Goal: Information Seeking & Learning: Learn about a topic

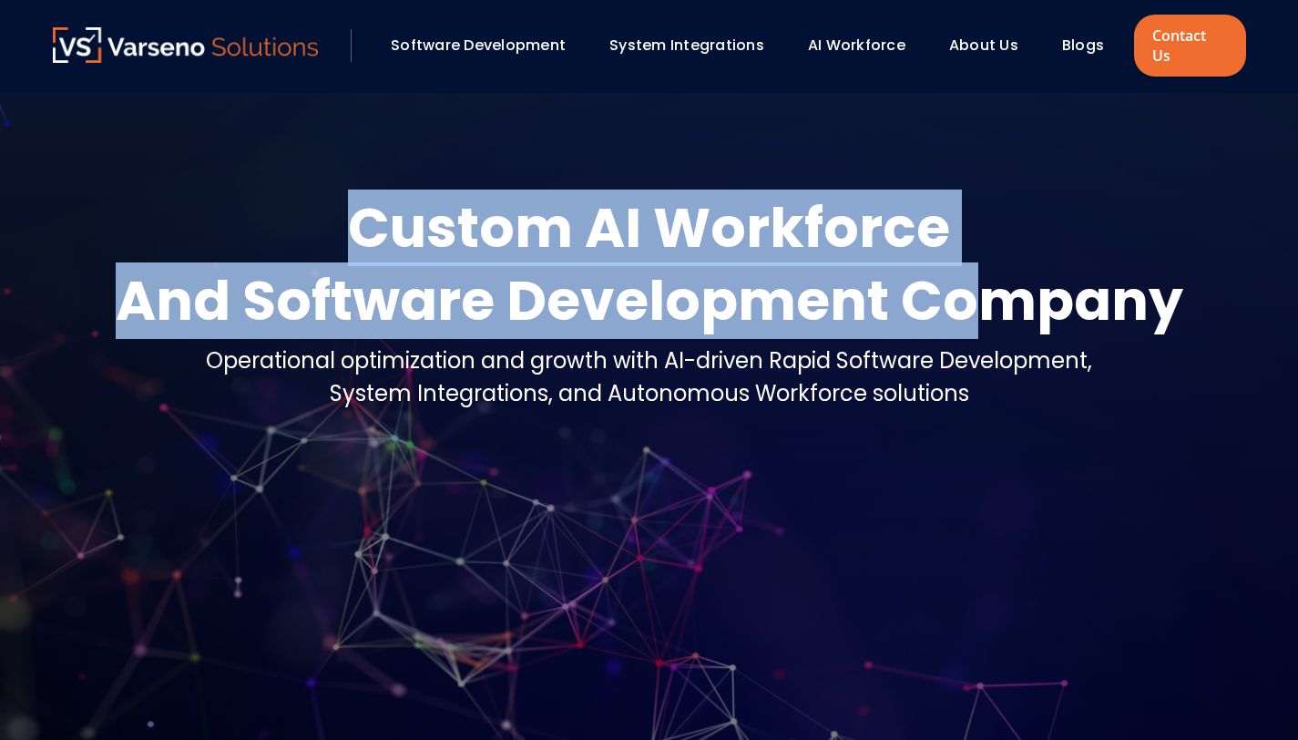
click at [531, 287] on div "And Software Development Company" at bounding box center [650, 300] width 1068 height 73
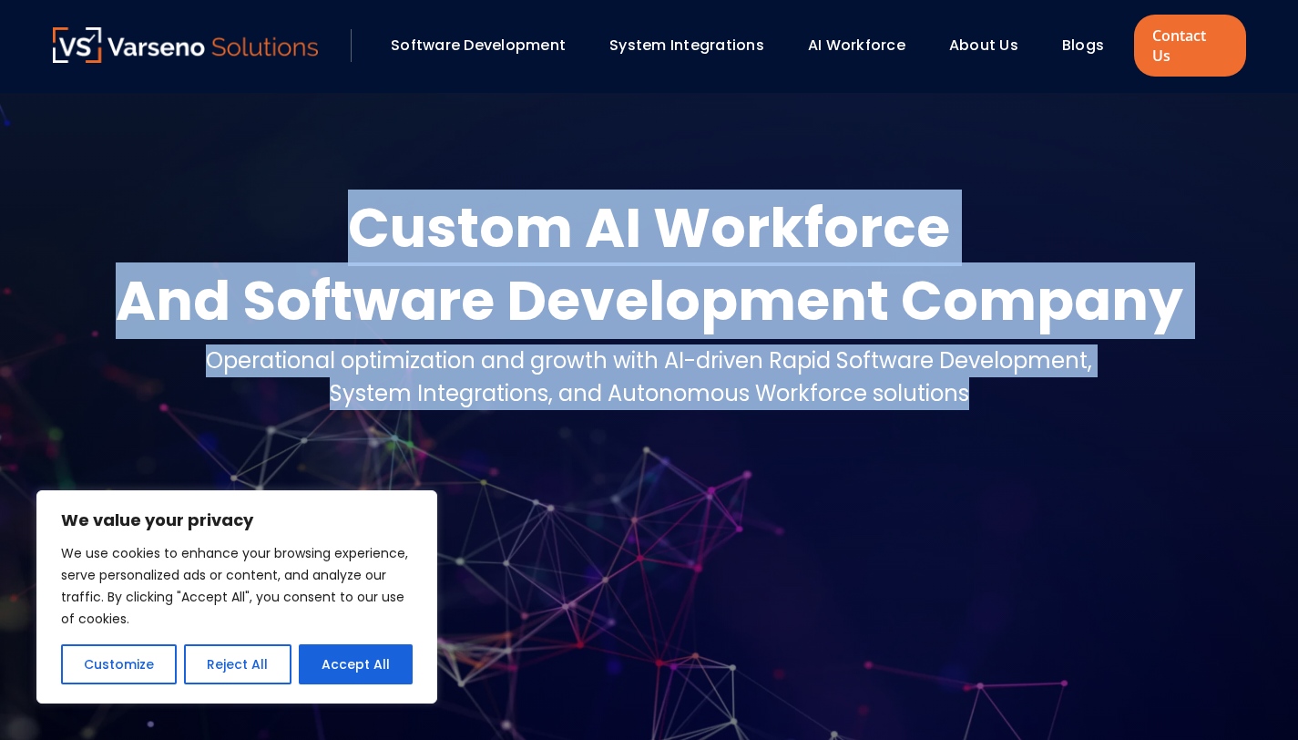
drag, startPoint x: 265, startPoint y: 207, endPoint x: 1111, endPoint y: 384, distance: 863.7
click at [1111, 384] on div "Custom AI Workforce And Software Development Company Operational optimization a…" at bounding box center [650, 308] width 1194 height 234
click at [954, 468] on div at bounding box center [649, 426] width 1298 height 667
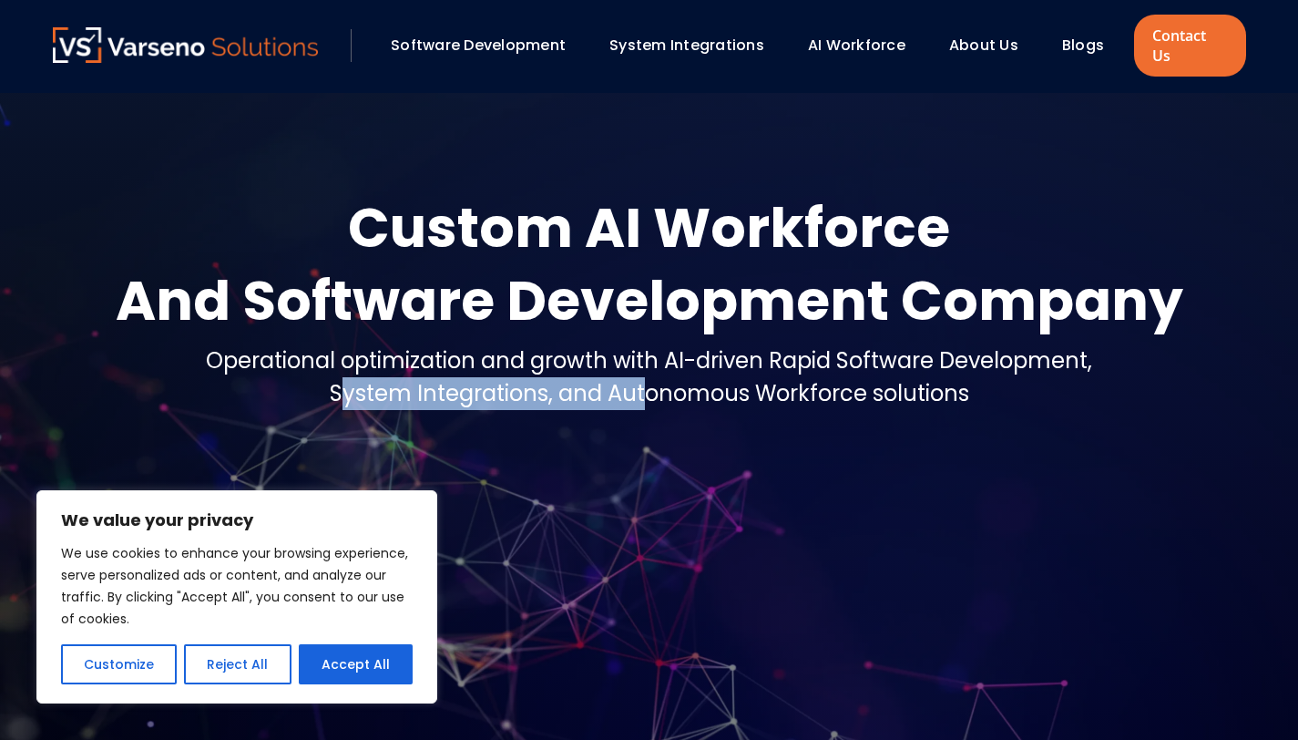
drag, startPoint x: 337, startPoint y: 364, endPoint x: 777, endPoint y: 405, distance: 442.0
click at [756, 404] on div "Custom AI Workforce And Software Development Company Operational optimization a…" at bounding box center [650, 308] width 1194 height 234
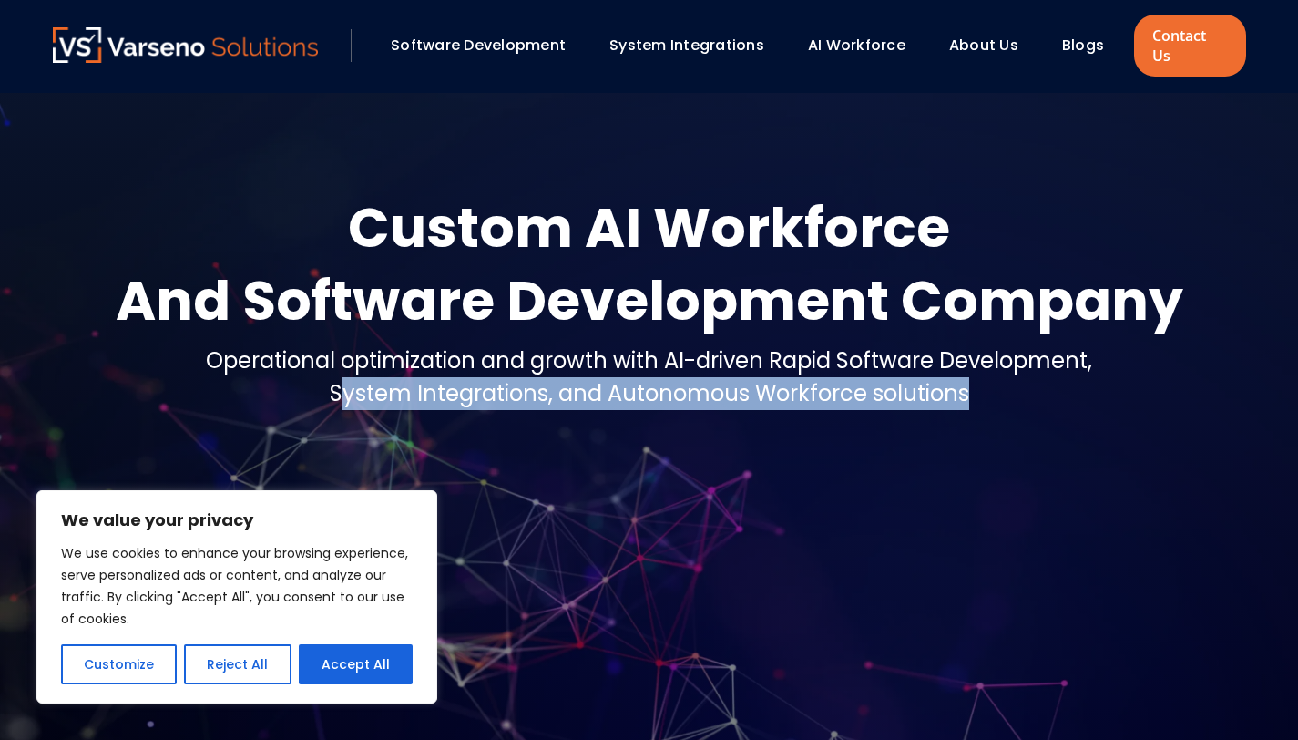
click at [866, 440] on div "Custom AI Workforce And Software Development Company Operational optimization a…" at bounding box center [650, 335] width 1230 height 289
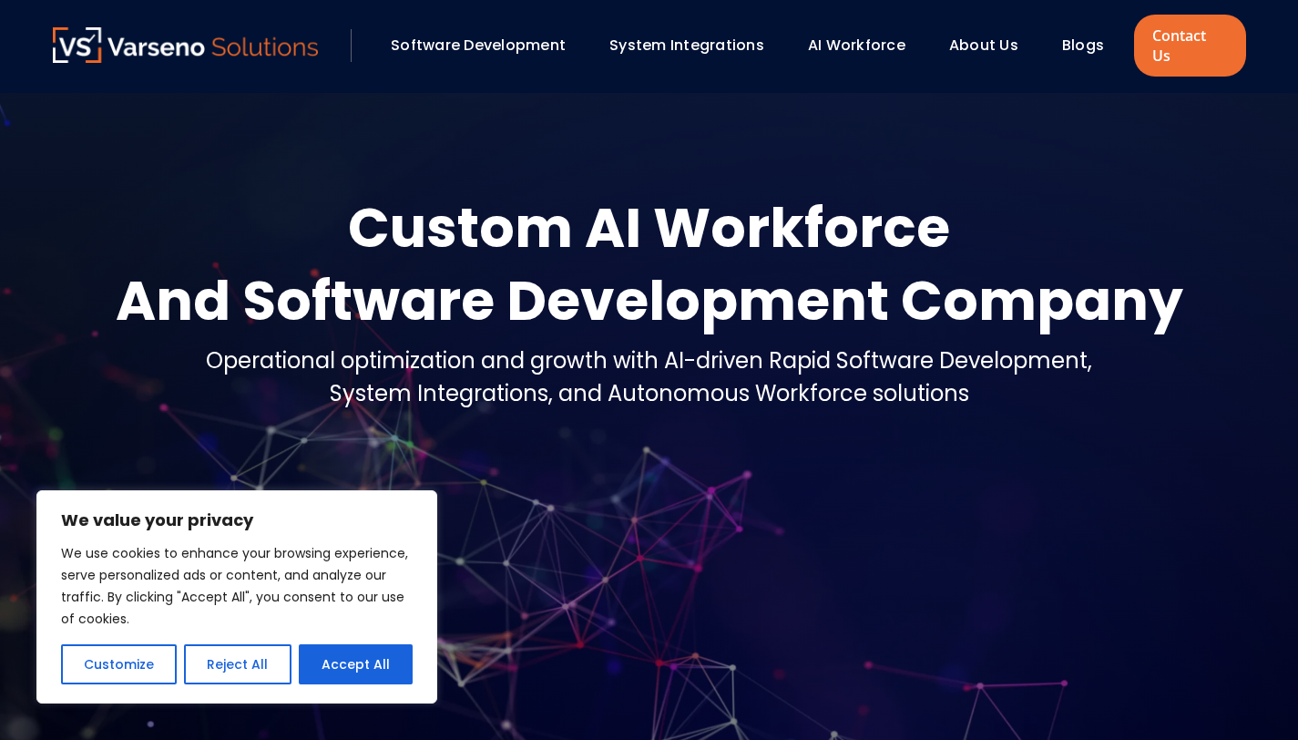
click at [1062, 38] on link "Blogs" at bounding box center [1083, 45] width 42 height 21
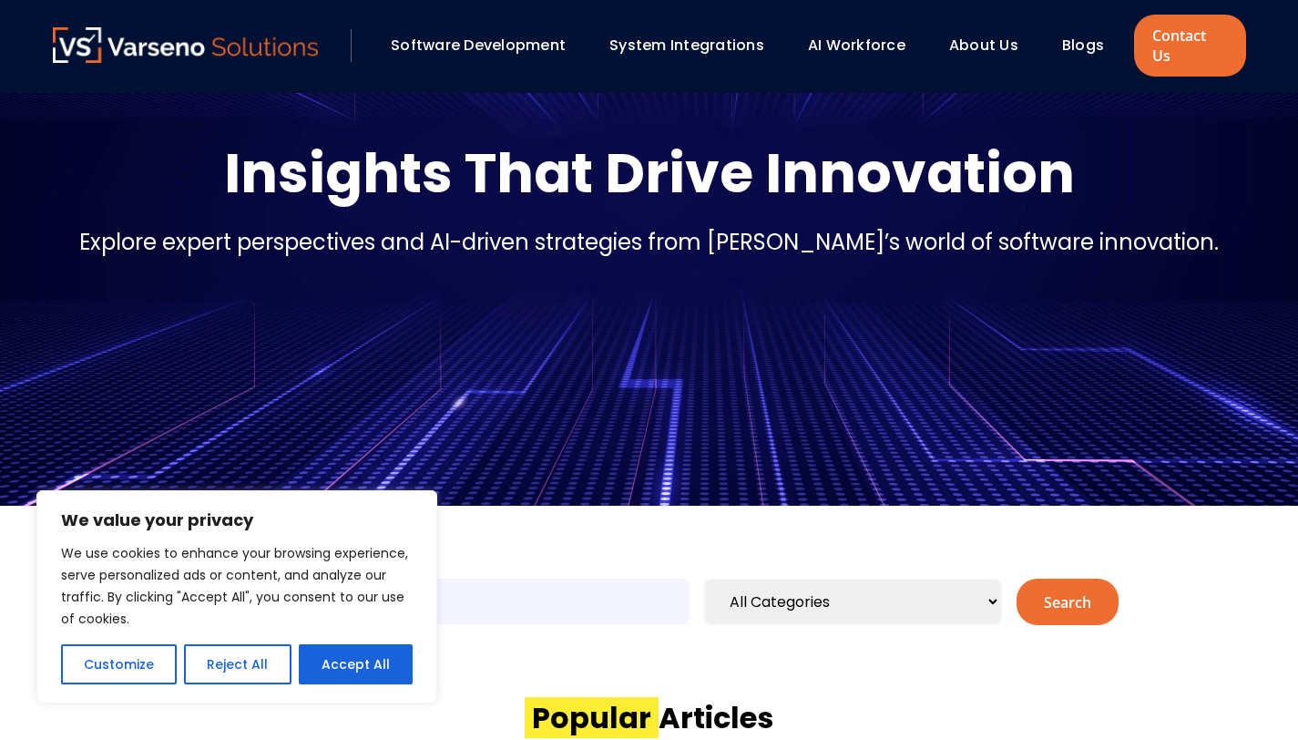
scroll to position [377, 0]
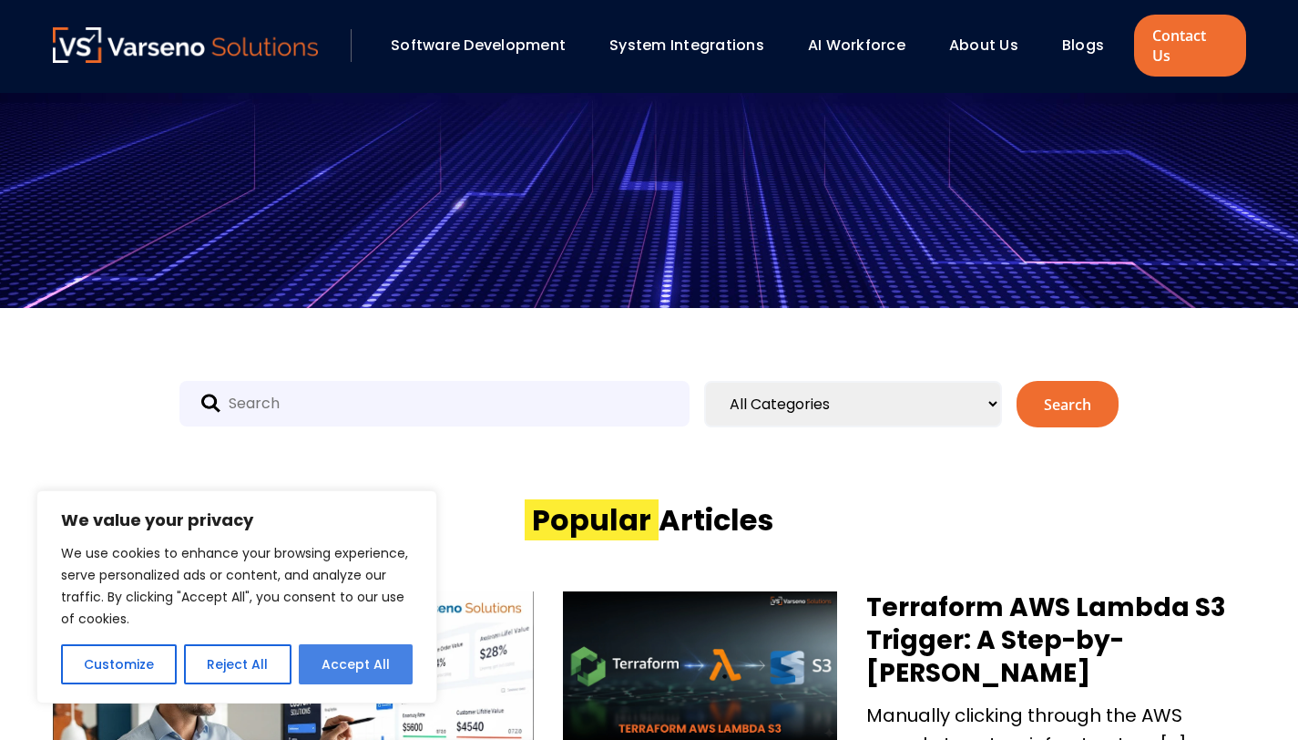
click at [364, 661] on button "Accept All" at bounding box center [356, 664] width 114 height 40
checkbox input "true"
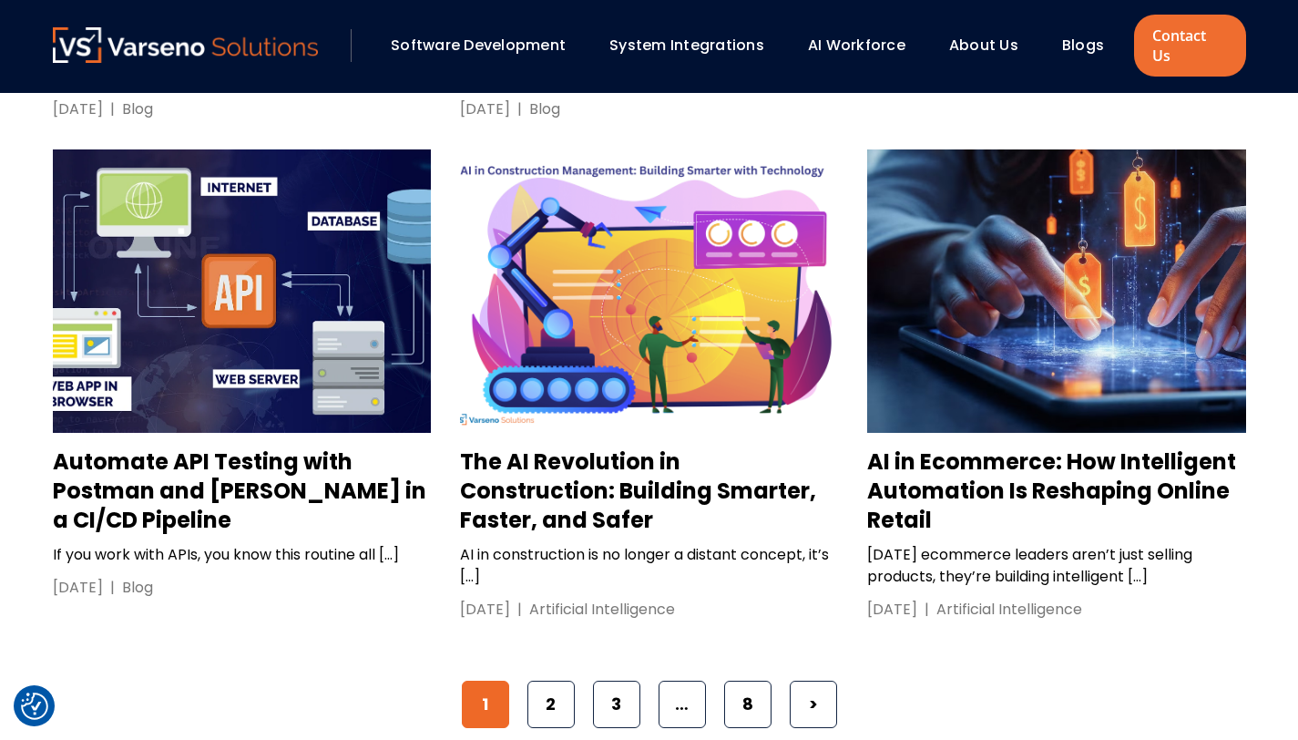
scroll to position [2710, 0]
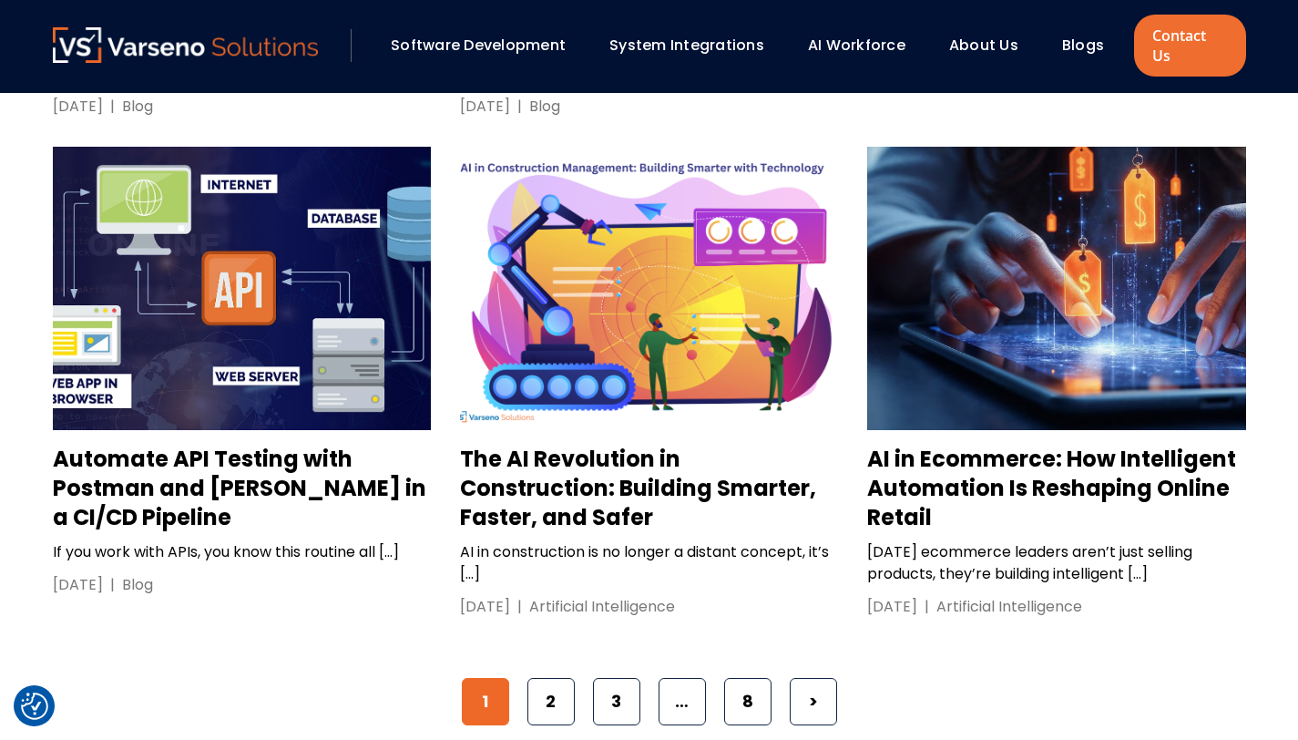
drag, startPoint x: 231, startPoint y: 350, endPoint x: 1000, endPoint y: 57, distance: 823.5
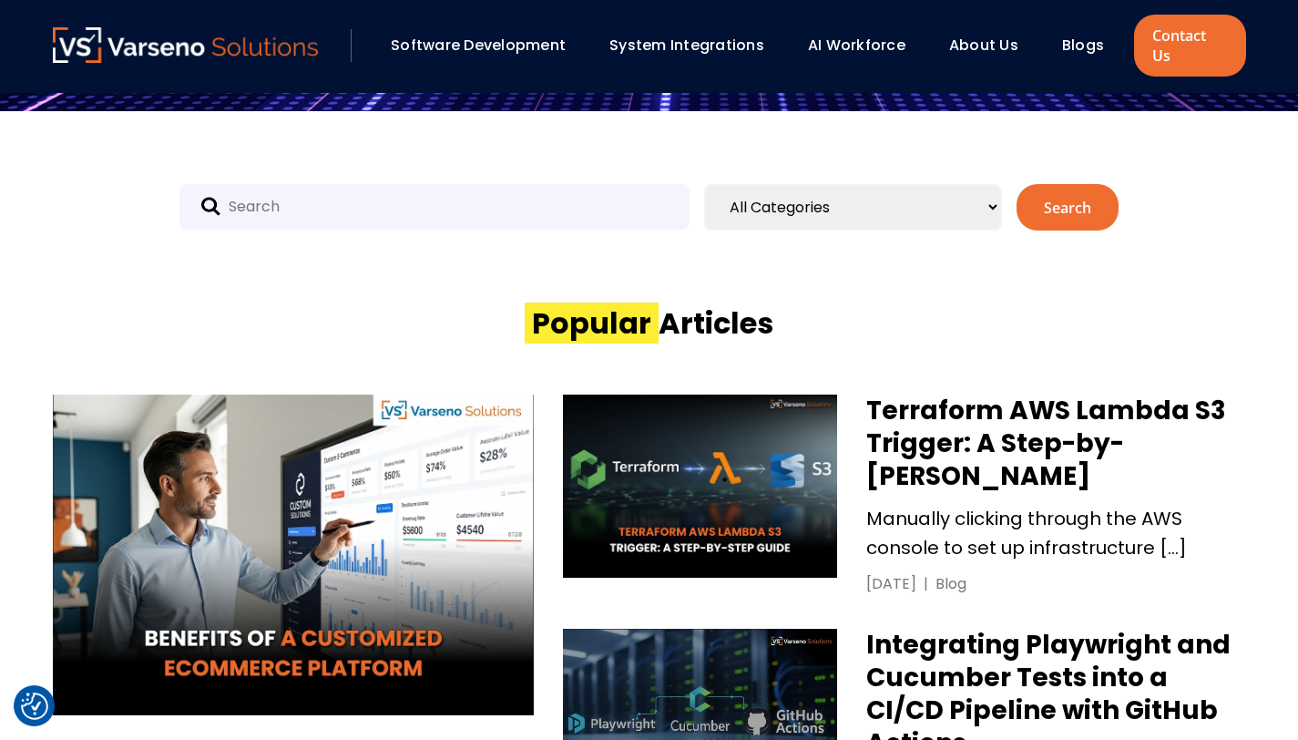
scroll to position [0, 0]
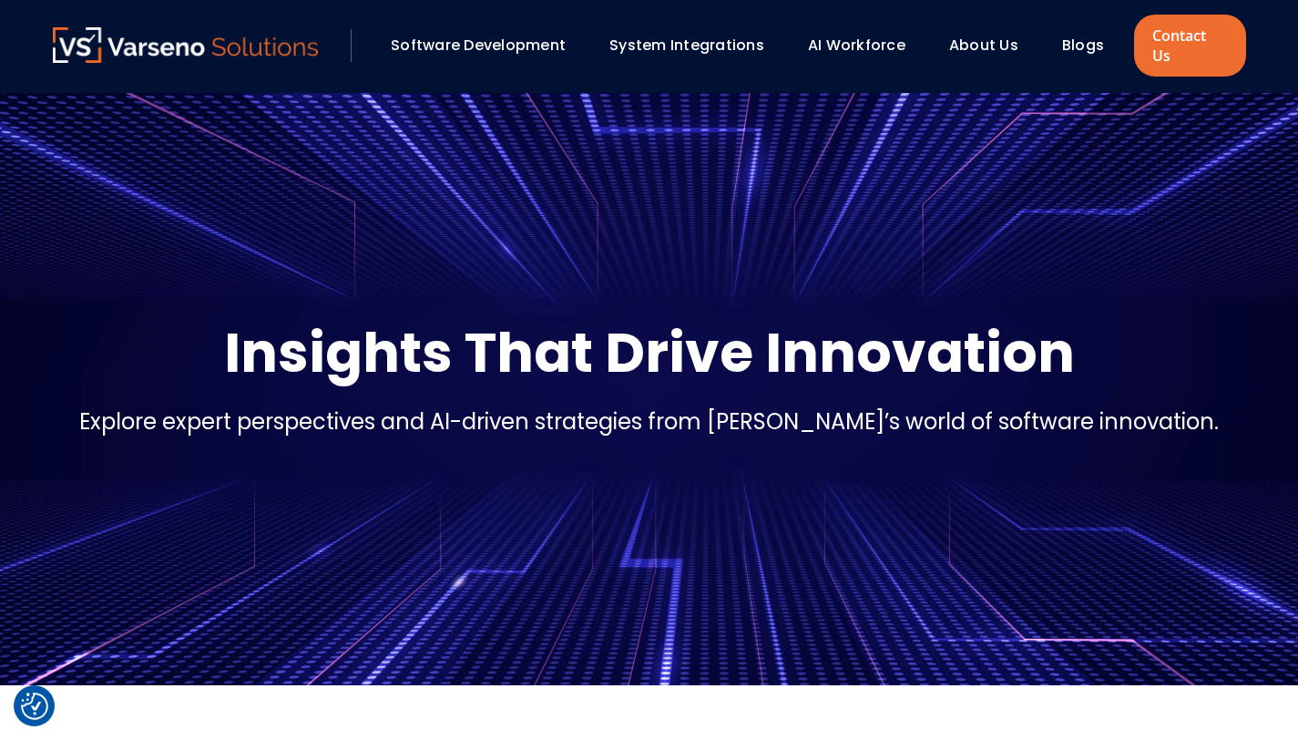
click at [534, 54] on div "Software Development System Integrations AI Workforce About Us" at bounding box center [650, 46] width 1194 height 62
click at [239, 40] on img at bounding box center [186, 45] width 266 height 36
click at [234, 41] on img at bounding box center [186, 45] width 266 height 36
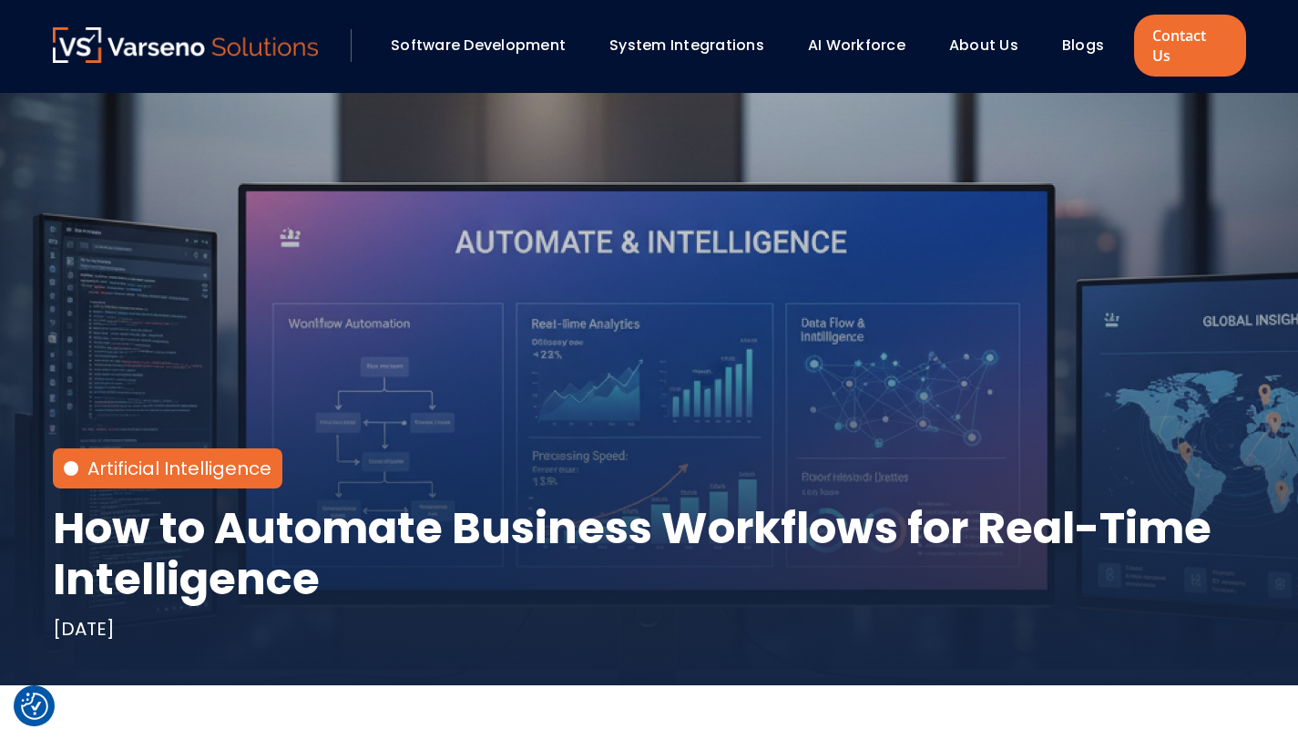
click at [1070, 40] on link "Blogs" at bounding box center [1083, 45] width 42 height 21
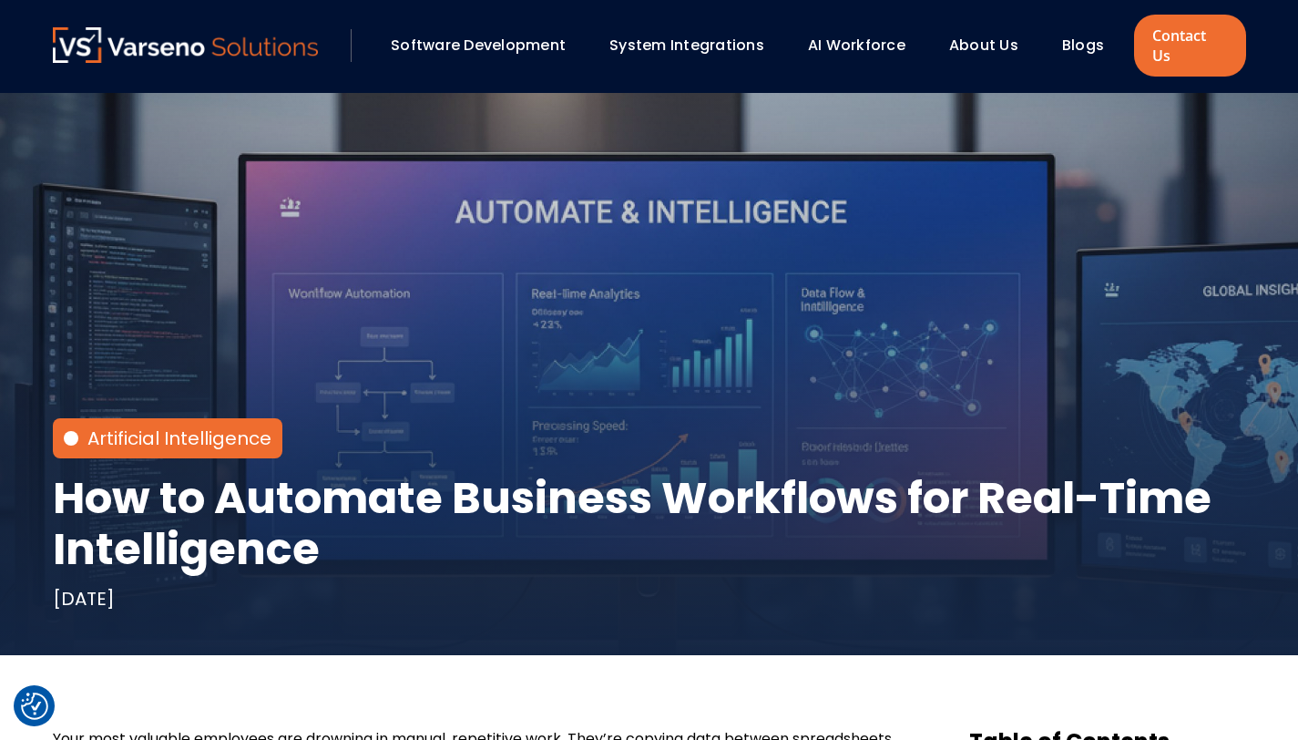
scroll to position [34, 0]
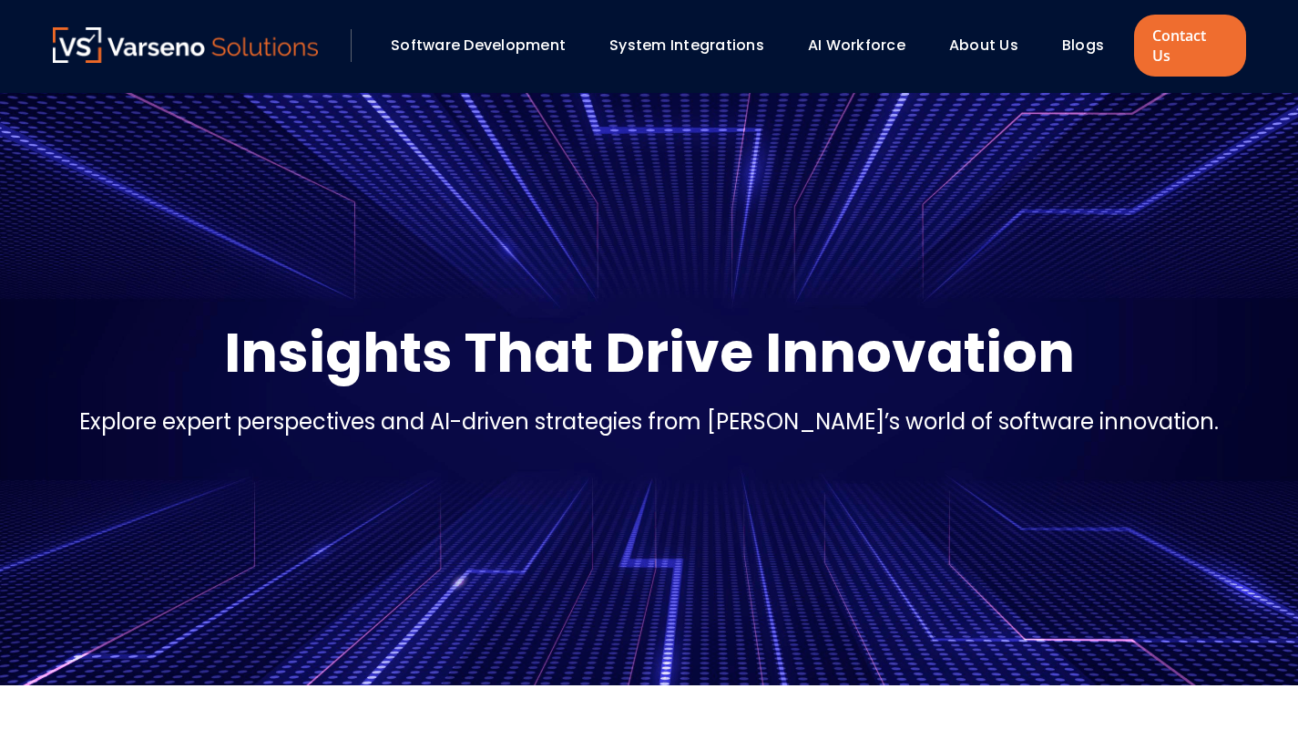
click at [667, 37] on link "System Integrations" at bounding box center [687, 45] width 155 height 21
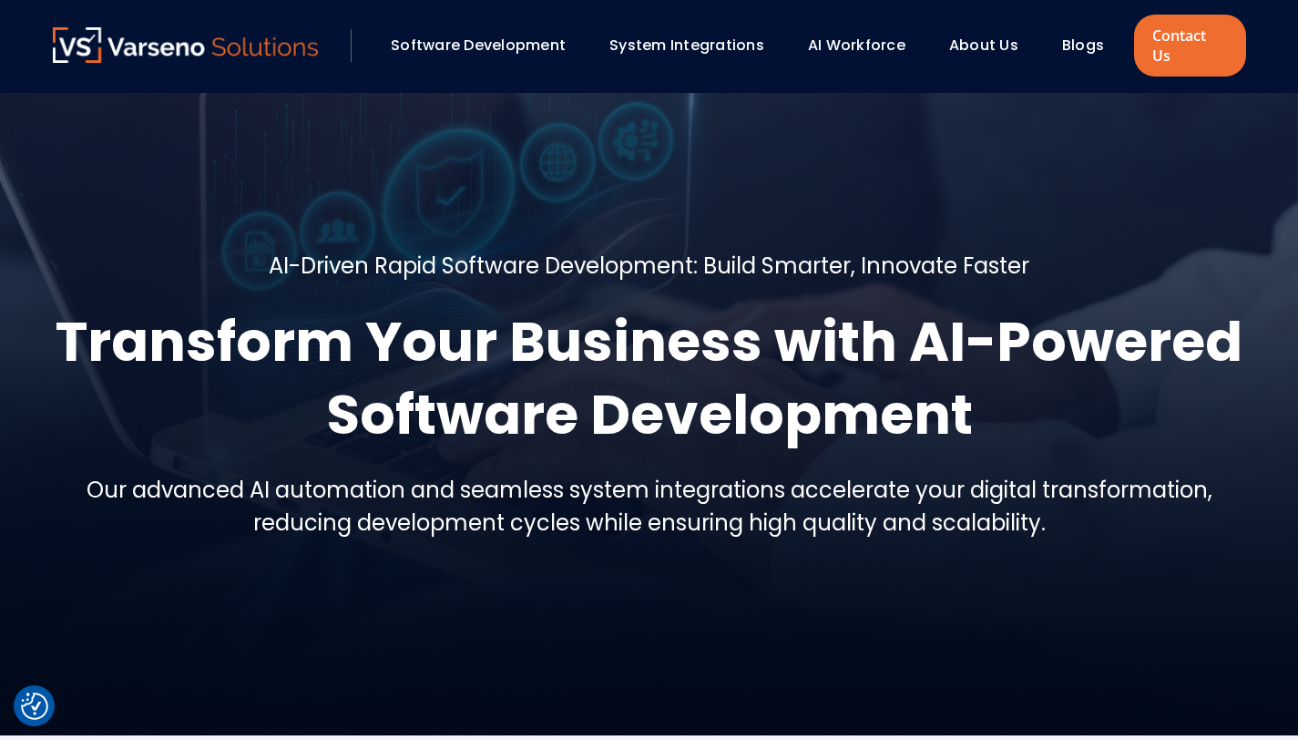
scroll to position [32, 0]
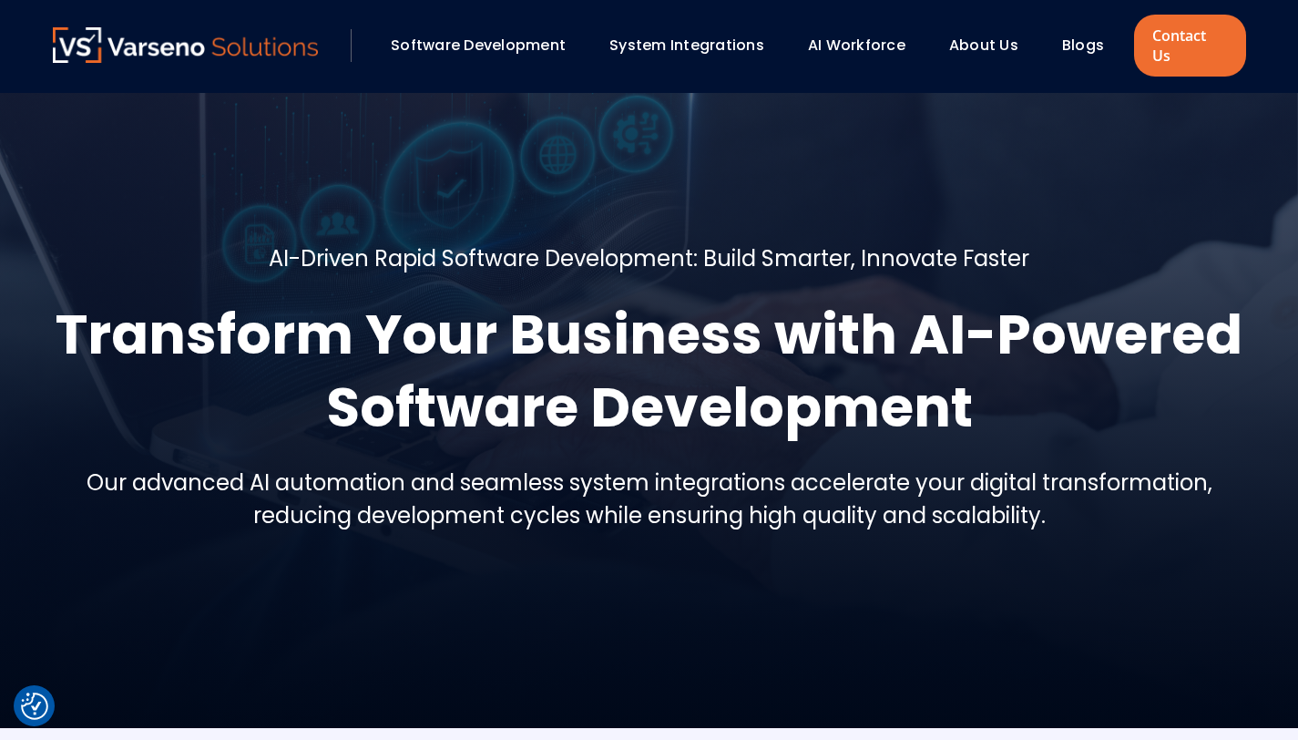
click at [720, 36] on link "System Integrations" at bounding box center [687, 45] width 155 height 21
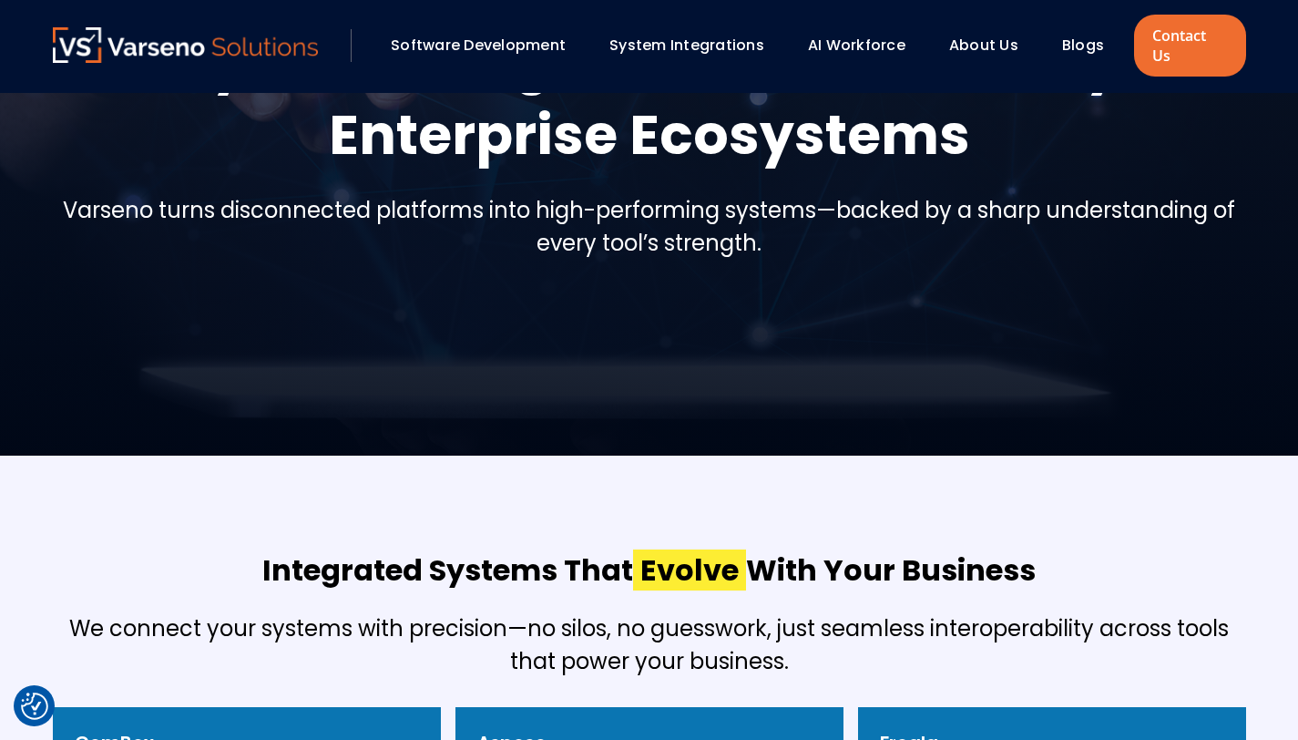
scroll to position [77, 0]
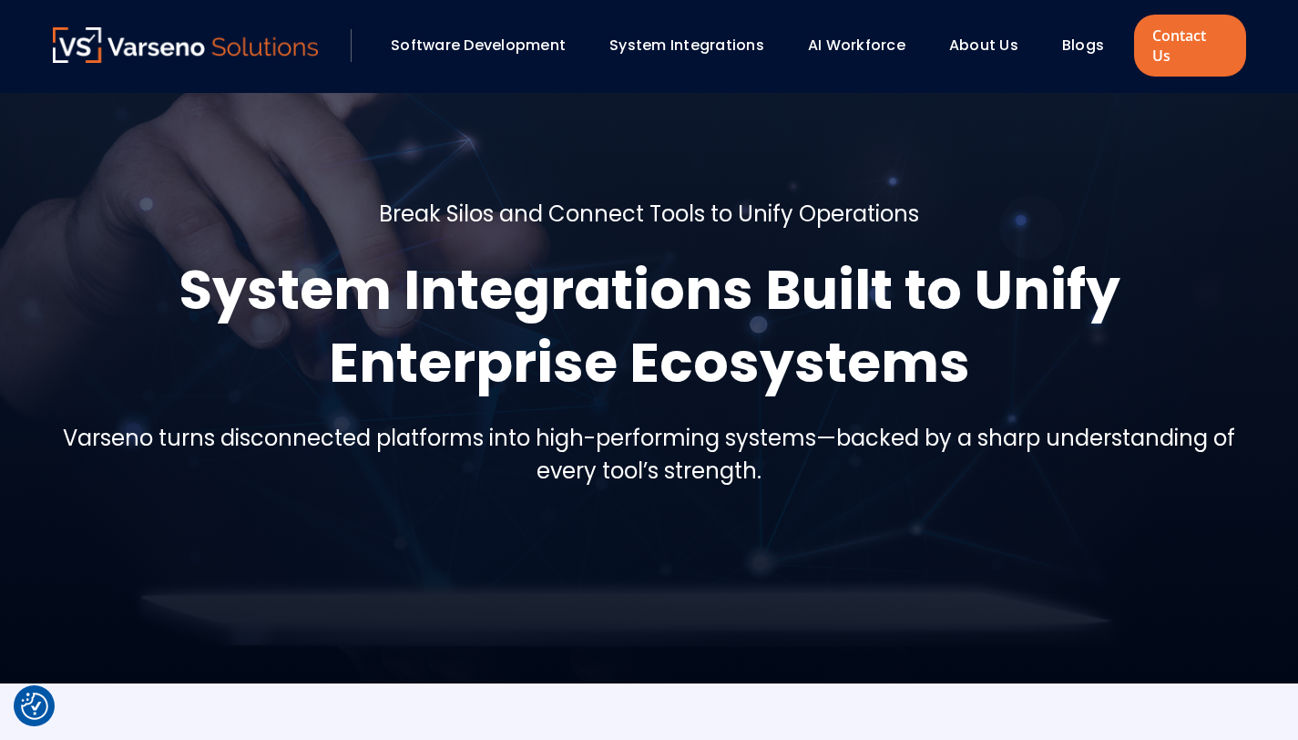
click at [516, 35] on link "Software Development" at bounding box center [478, 45] width 175 height 21
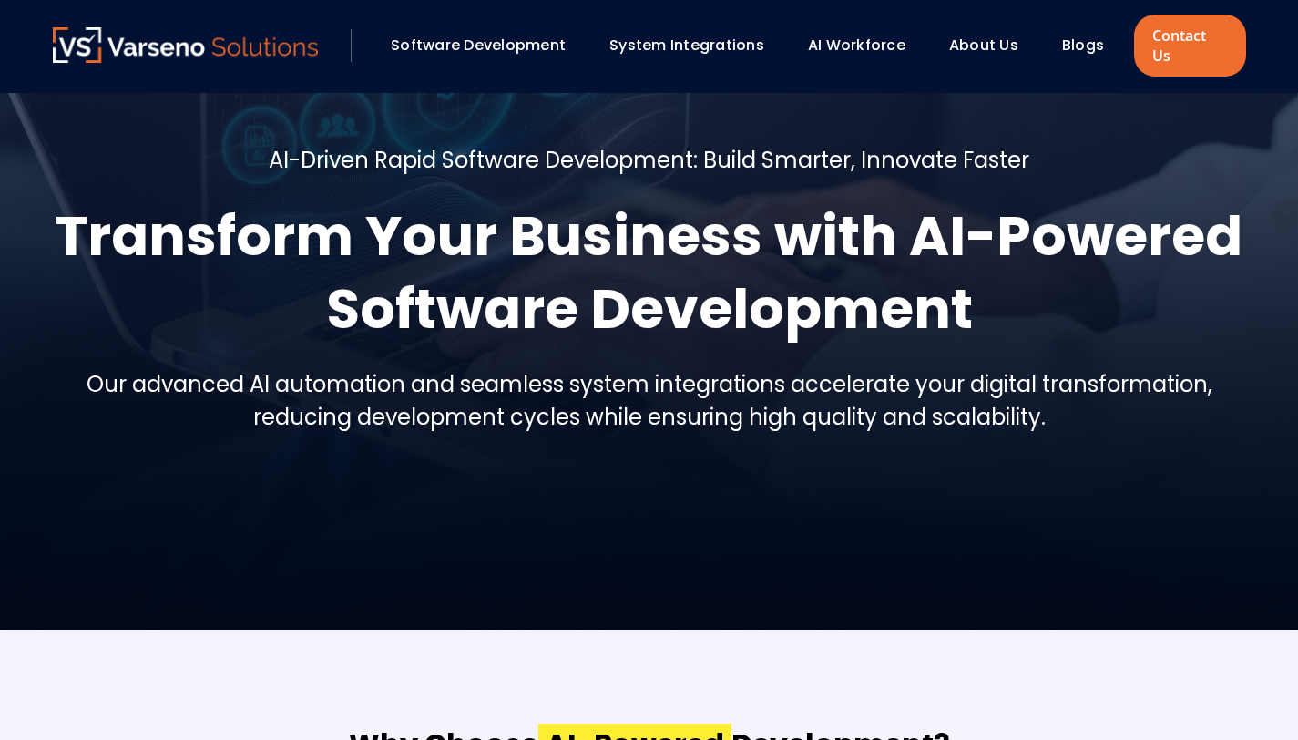
scroll to position [168, 0]
